Goal: Find specific page/section: Find specific page/section

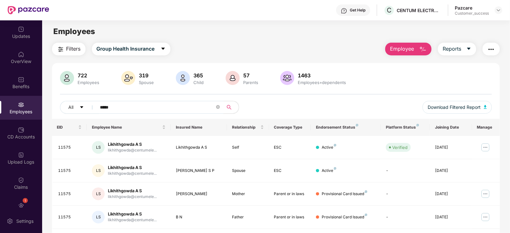
scroll to position [20, 0]
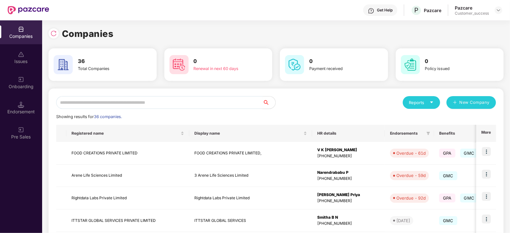
click at [88, 101] on input "text" at bounding box center [159, 102] width 206 height 13
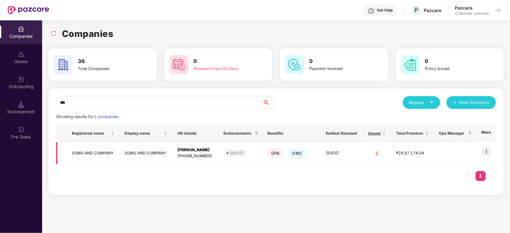
type input "***"
click at [488, 151] on img at bounding box center [486, 151] width 9 height 9
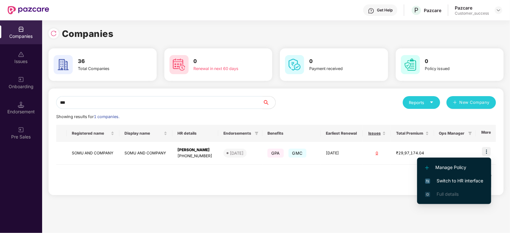
click at [474, 179] on span "Switch to HR interface" at bounding box center [454, 181] width 58 height 7
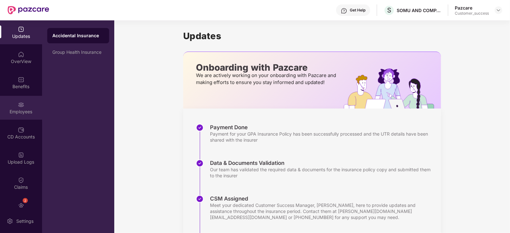
click at [22, 106] on img at bounding box center [21, 105] width 6 height 6
